Goal: Transaction & Acquisition: Download file/media

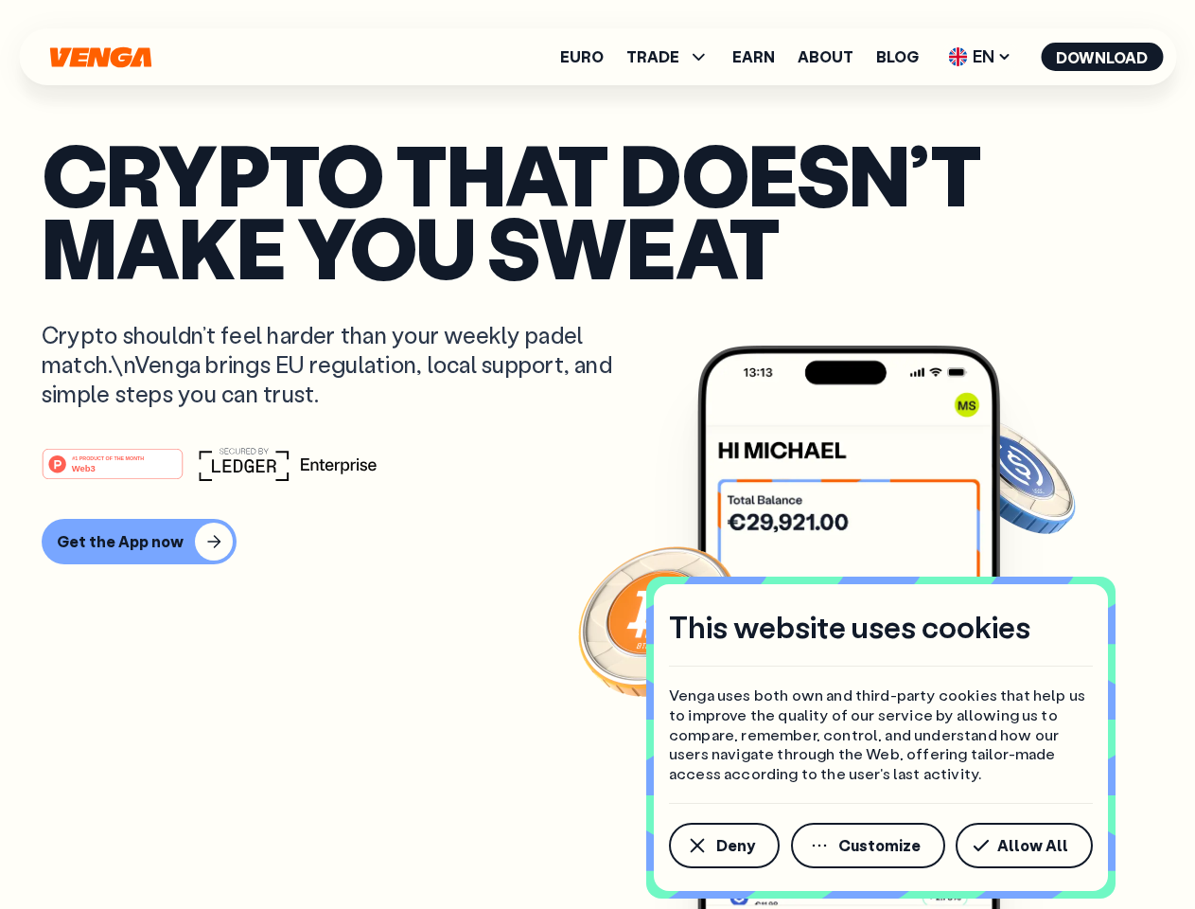
click at [597, 454] on div "#1 PRODUCT OF THE MONTH Web3" at bounding box center [598, 464] width 1112 height 34
click at [723, 845] on span "Deny" at bounding box center [735, 845] width 39 height 15
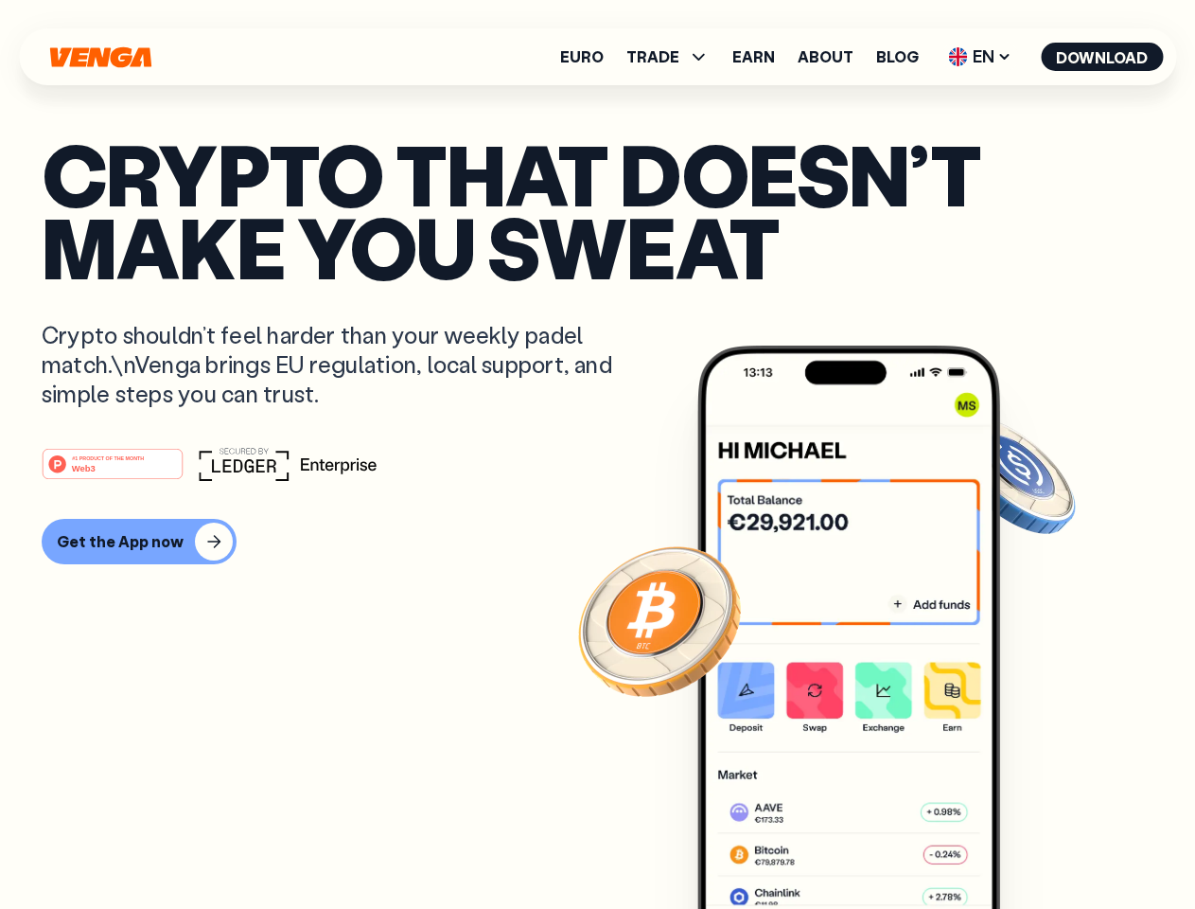
click at [870, 845] on img at bounding box center [849, 662] width 303 height 634
click at [1028, 845] on article "Crypto that doesn’t make you sweat Crypto shouldn’t feel harder than your weekl…" at bounding box center [598, 492] width 1112 height 710
click at [674, 57] on span "TRADE" at bounding box center [653, 56] width 53 height 15
click at [980, 57] on span "EN" at bounding box center [980, 57] width 77 height 30
click at [1103, 57] on button "Download" at bounding box center [1102, 57] width 122 height 28
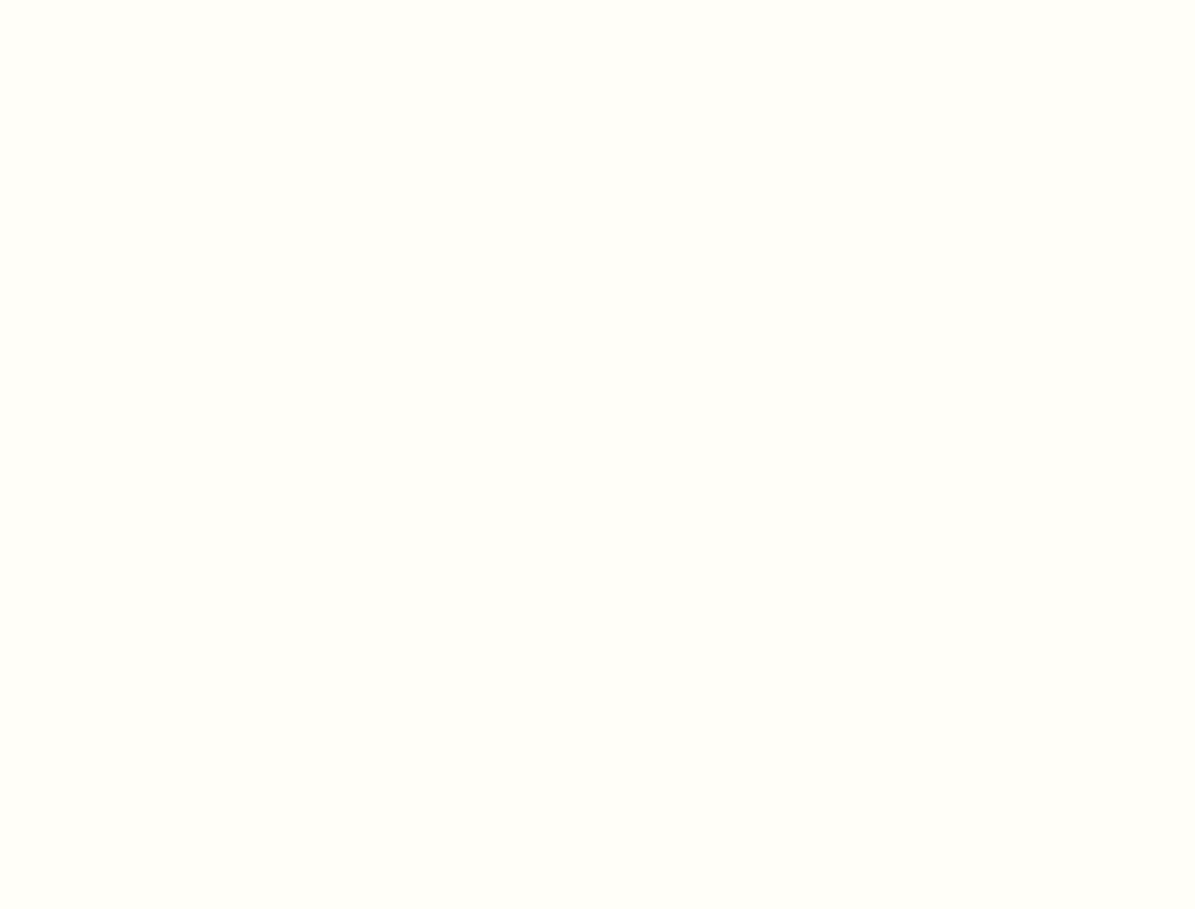
click at [597, 0] on html "This website uses cookies Venga uses both own and third-party cookies that help…" at bounding box center [597, 0] width 1195 height 0
click at [136, 0] on html "This website uses cookies Venga uses both own and third-party cookies that help…" at bounding box center [597, 0] width 1195 height 0
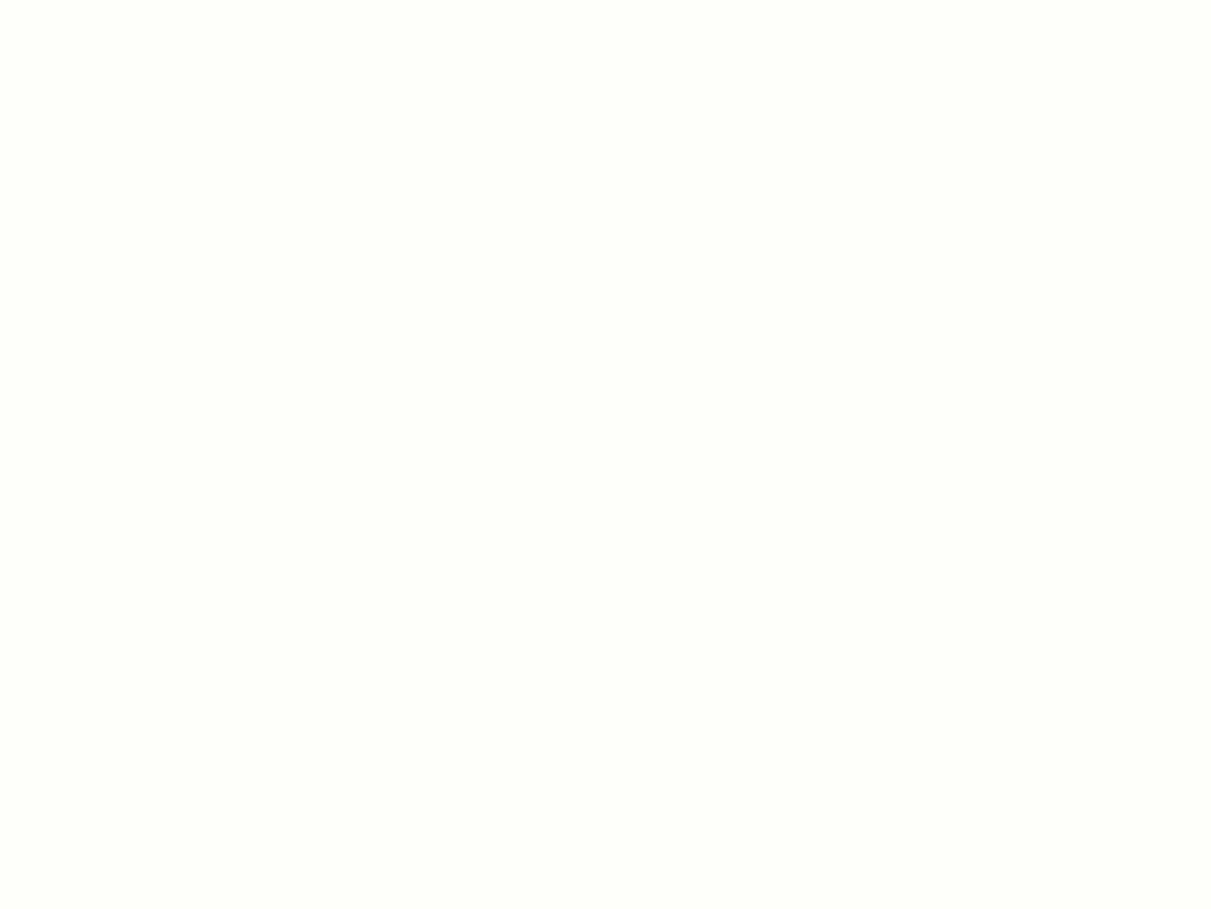
click at [115, 0] on html "This website uses cookies Venga uses both own and third-party cookies that help…" at bounding box center [605, 0] width 1211 height 0
